Goal: Transaction & Acquisition: Purchase product/service

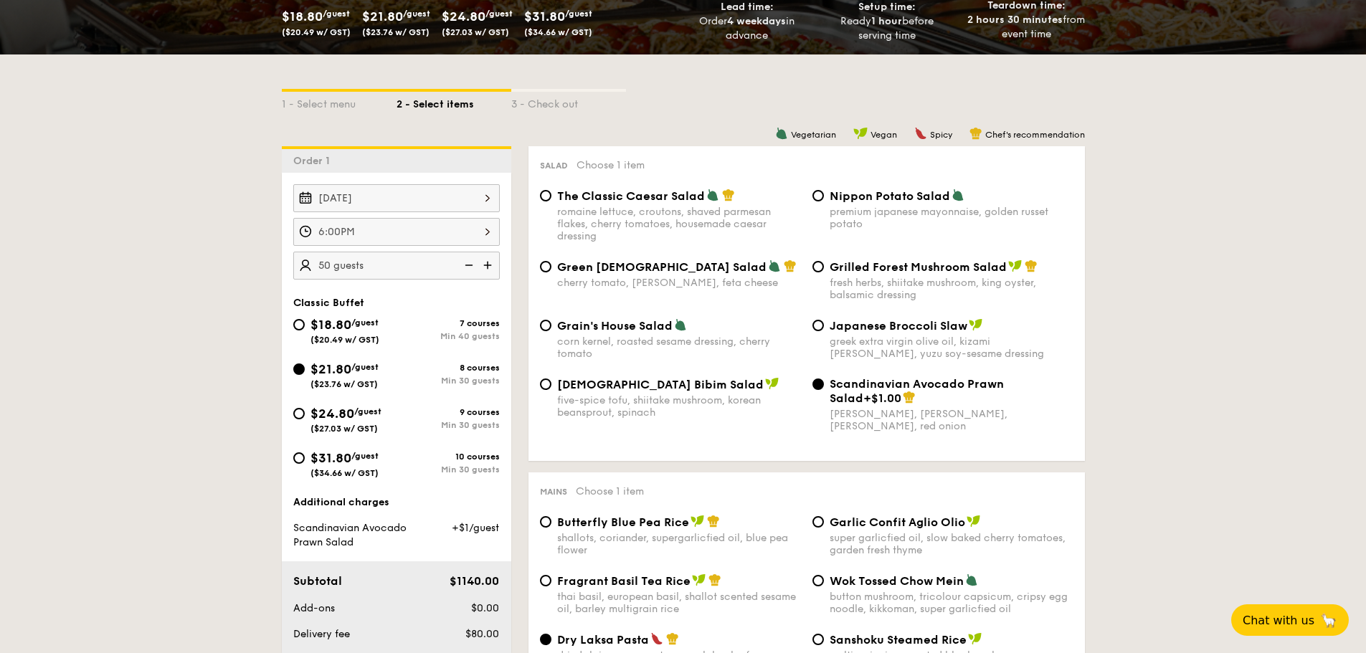
click at [341, 326] on span "$18.80" at bounding box center [330, 325] width 41 height 16
click at [305, 326] on input "$18.80 /guest ($20.49 w/ GST) 7 courses Min 40 guests" at bounding box center [298, 324] width 11 height 11
radio input "true"
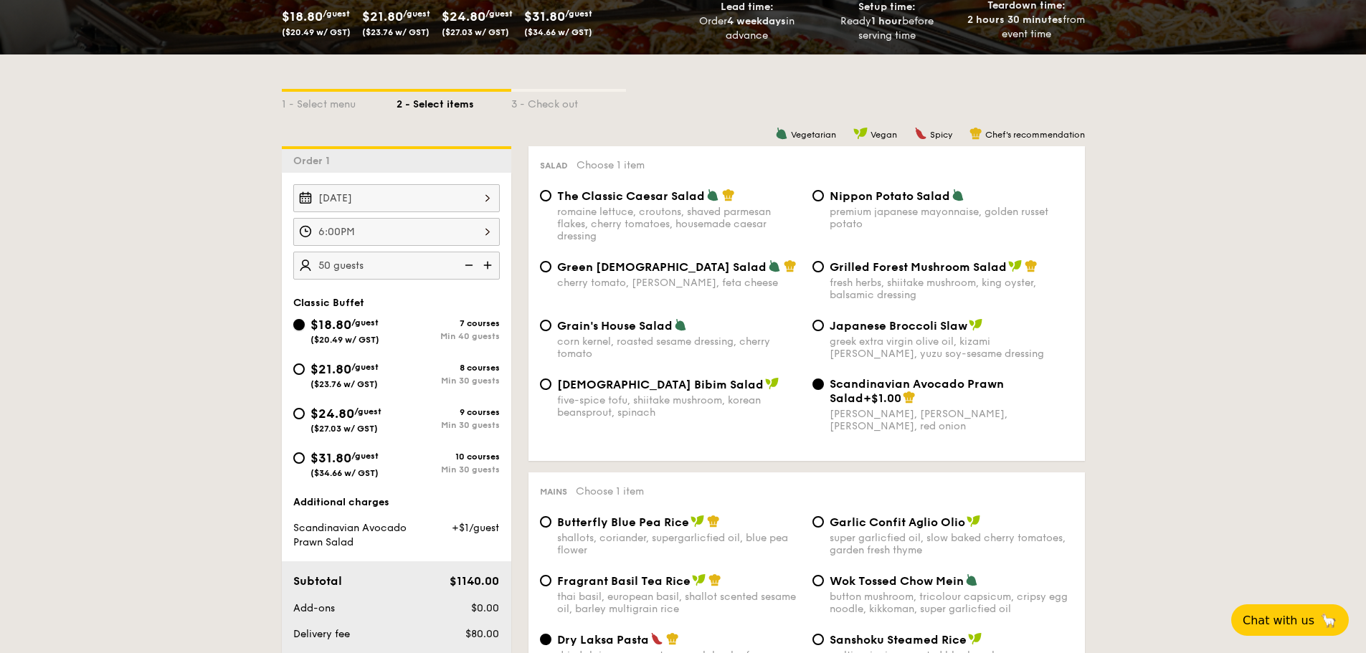
radio input "true"
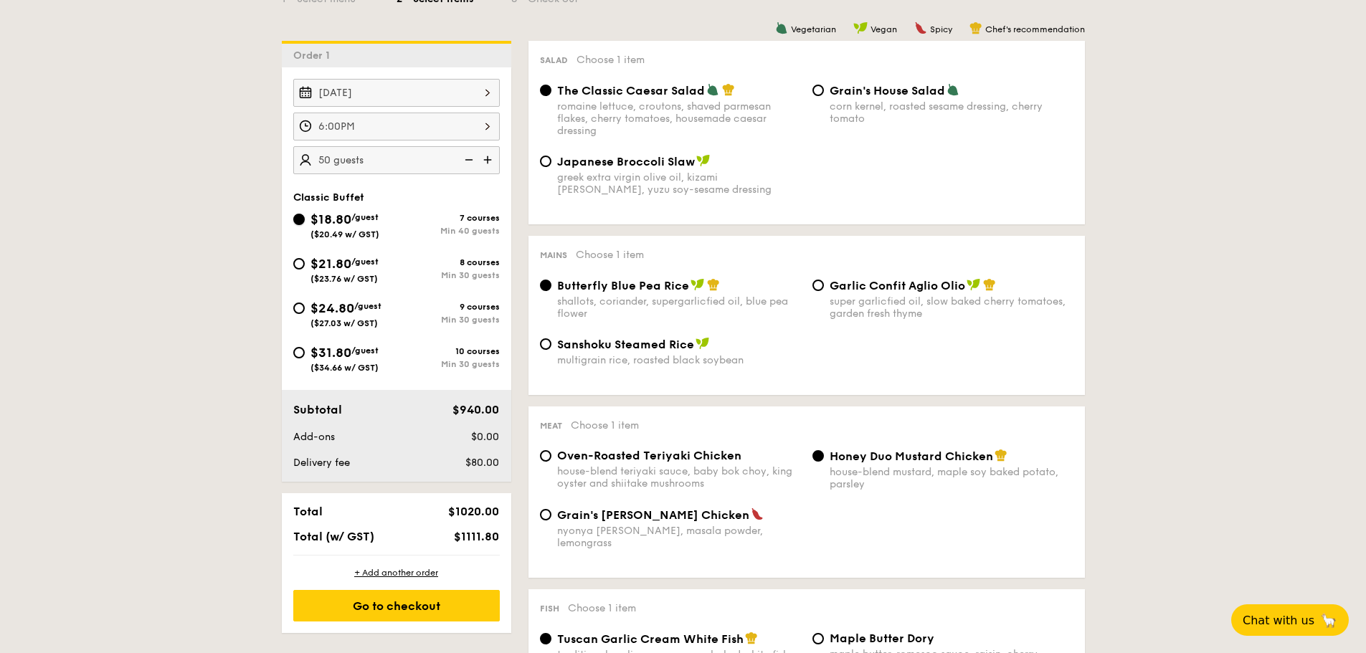
scroll to position [430, 0]
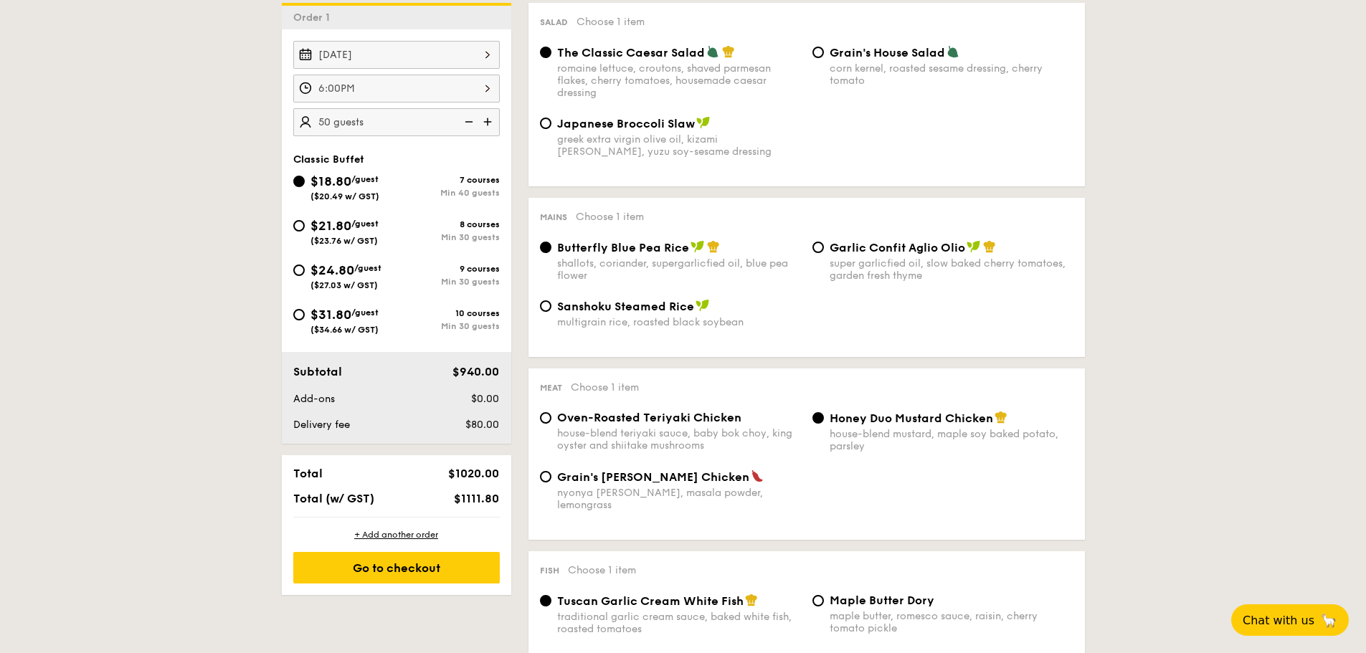
click at [303, 231] on div "$21.80 /guest ($23.76 w/ GST)" at bounding box center [344, 231] width 103 height 30
click at [303, 231] on input "$21.80 /guest ($23.76 w/ GST) 8 courses Min 30 guests" at bounding box center [298, 225] width 11 height 11
radio input "true"
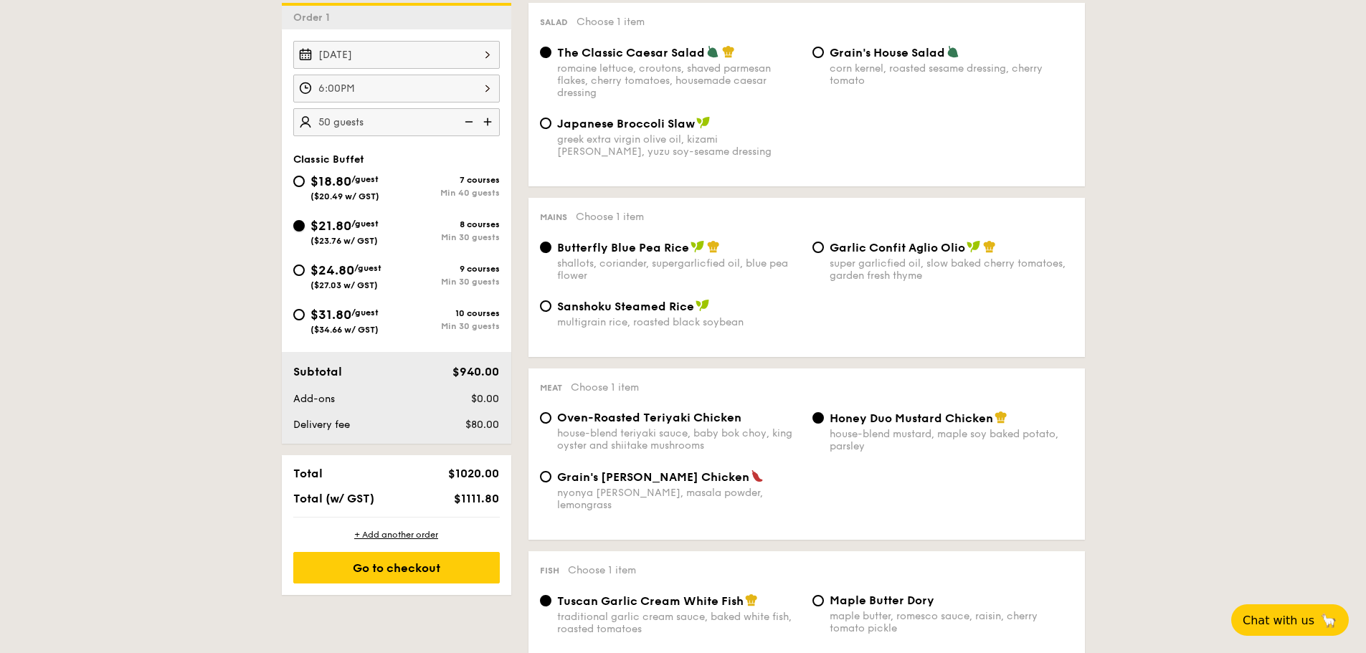
radio input "true"
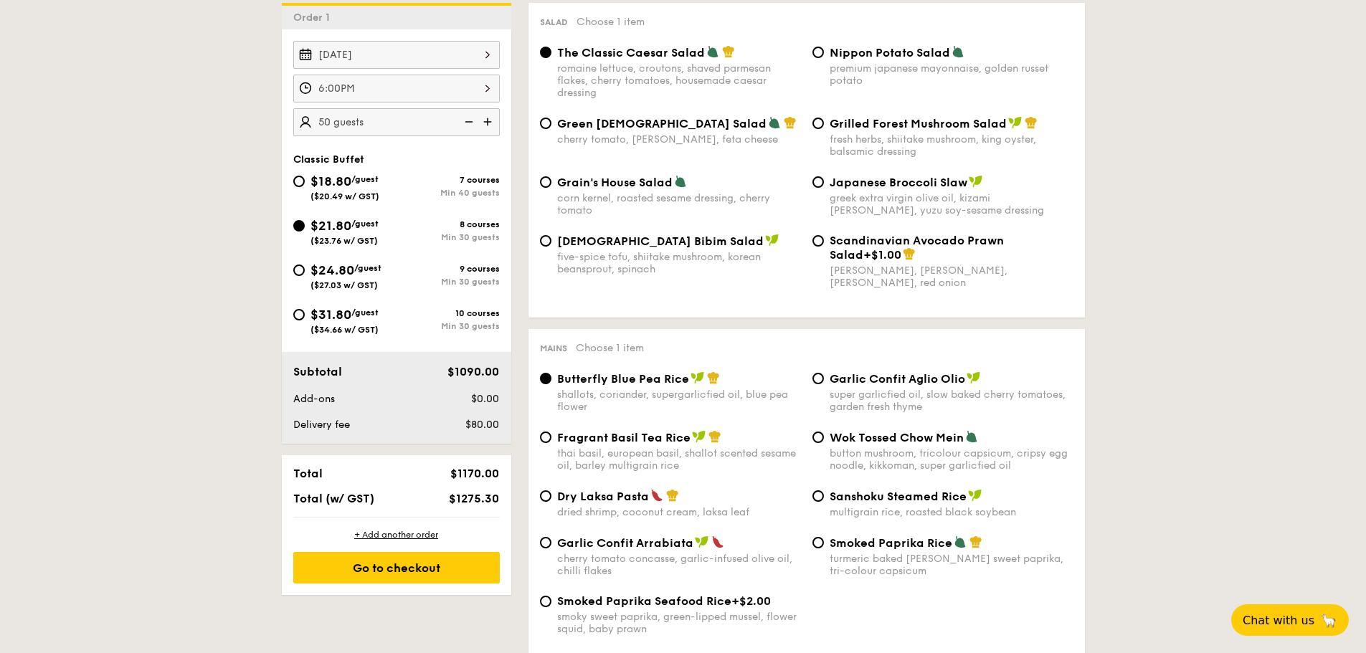
click at [570, 501] on span "Dry Laksa Pasta" at bounding box center [603, 497] width 92 height 14
click at [551, 501] on input "Dry Laksa Pasta dried shrimp, coconut cream, laksa leaf" at bounding box center [545, 495] width 11 height 11
radio input "true"
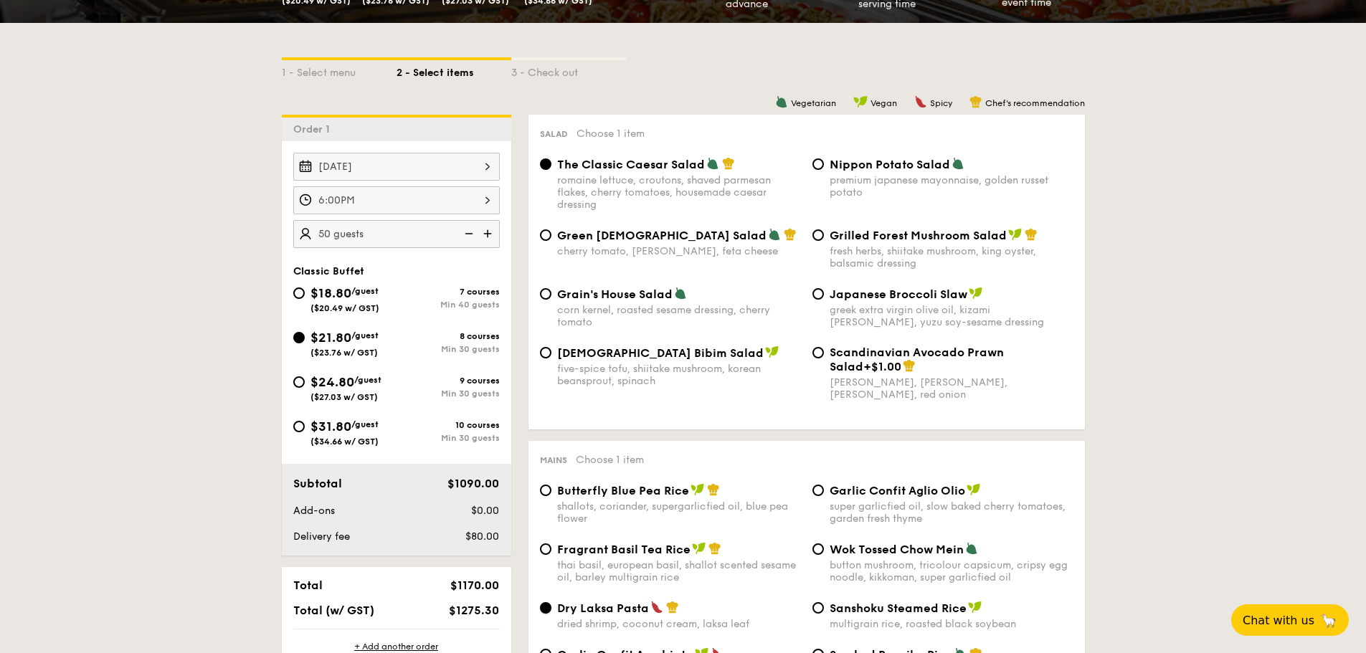
scroll to position [287, 0]
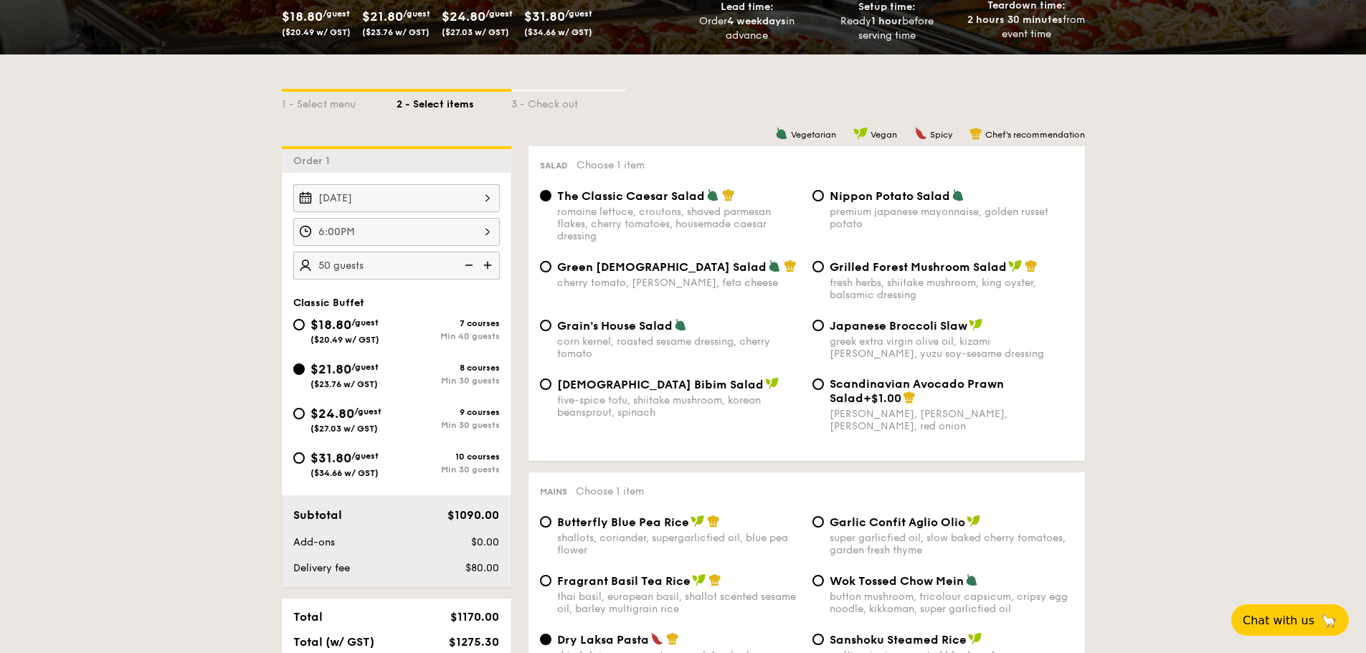
click at [558, 389] on span "[DEMOGRAPHIC_DATA] Bibim Salad" at bounding box center [660, 385] width 206 height 14
click at [551, 389] on input "Korean Bibim Salad five-spice tofu, shiitake mushroom, korean beansprout, spina…" at bounding box center [545, 384] width 11 height 11
radio input "true"
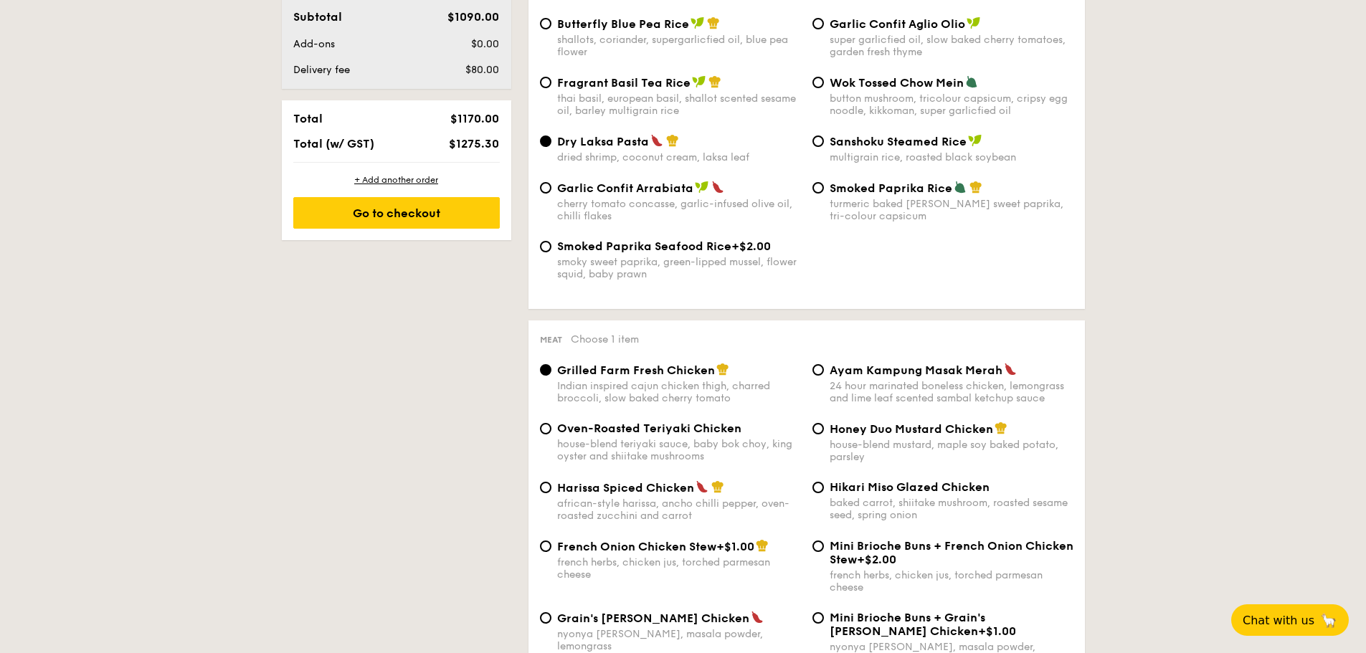
scroll to position [789, 0]
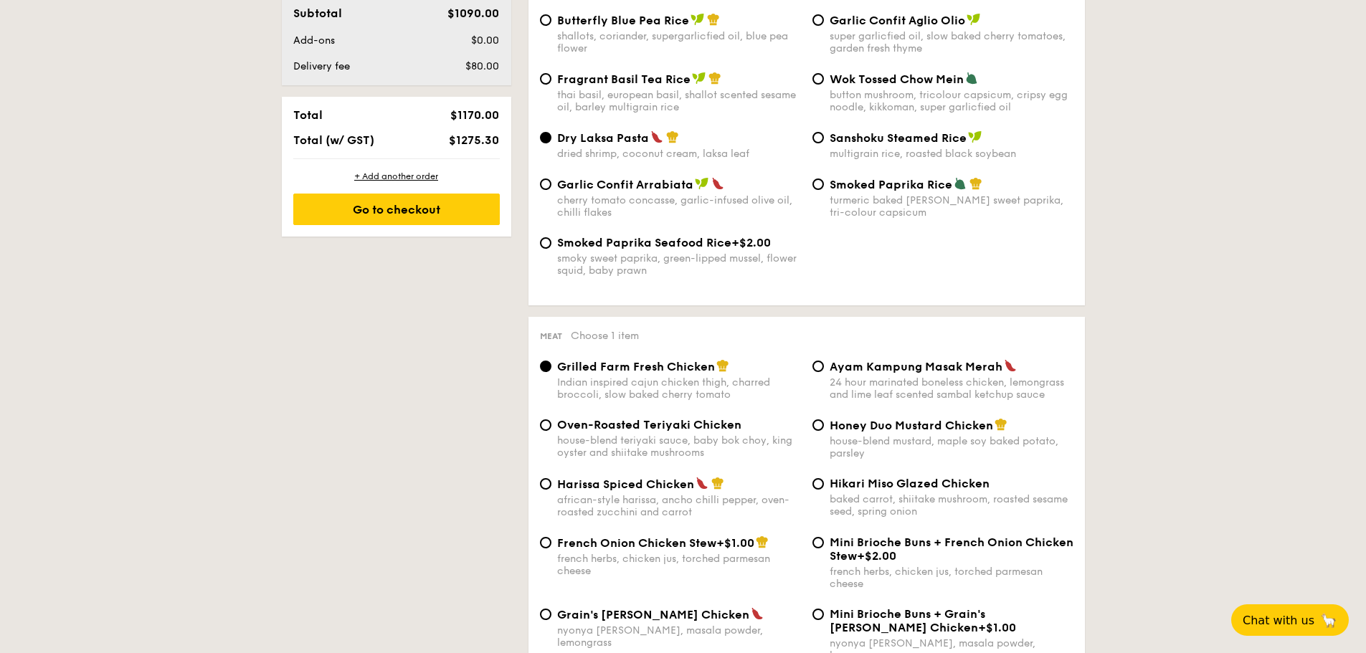
click at [869, 378] on div "24 hour marinated boneless chicken, lemongrass and lime leaf scented sambal ket…" at bounding box center [951, 388] width 244 height 24
click at [824, 372] on input "Ayam Kampung Masak Merah 24 hour marinated boneless chicken, lemongrass and lim…" at bounding box center [817, 366] width 11 height 11
radio input "true"
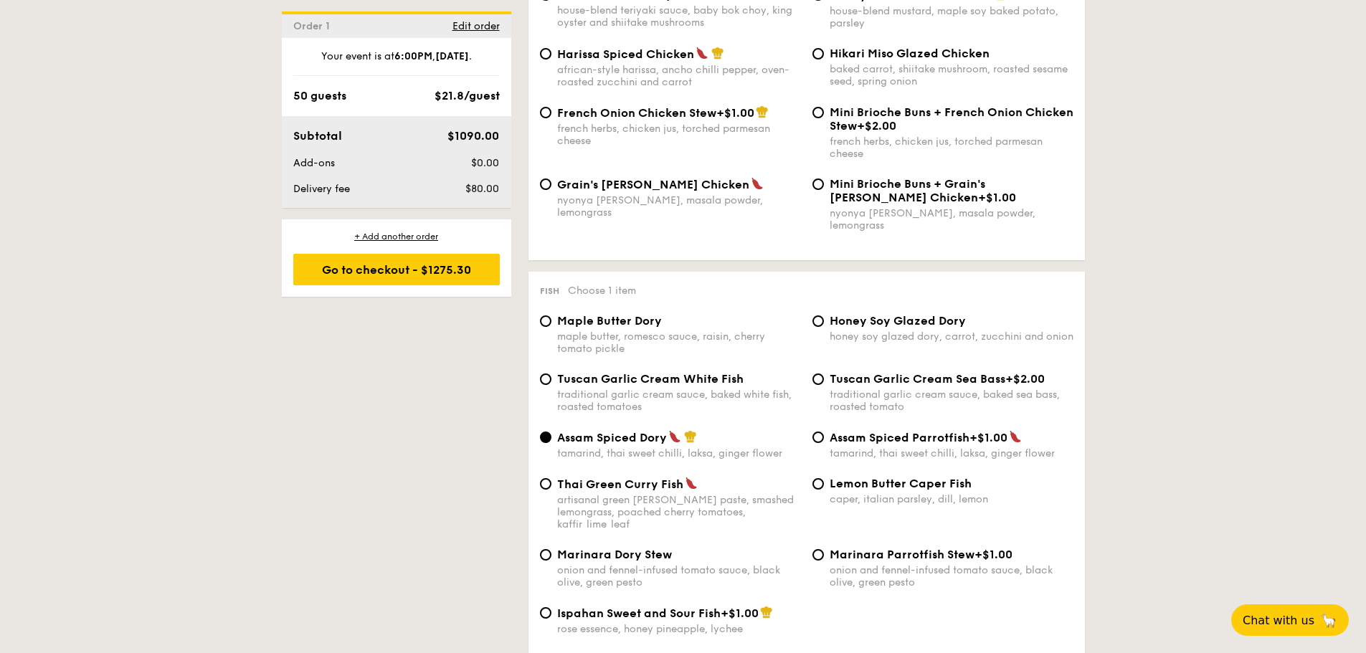
scroll to position [1075, 0]
